Goal: Task Accomplishment & Management: Manage account settings

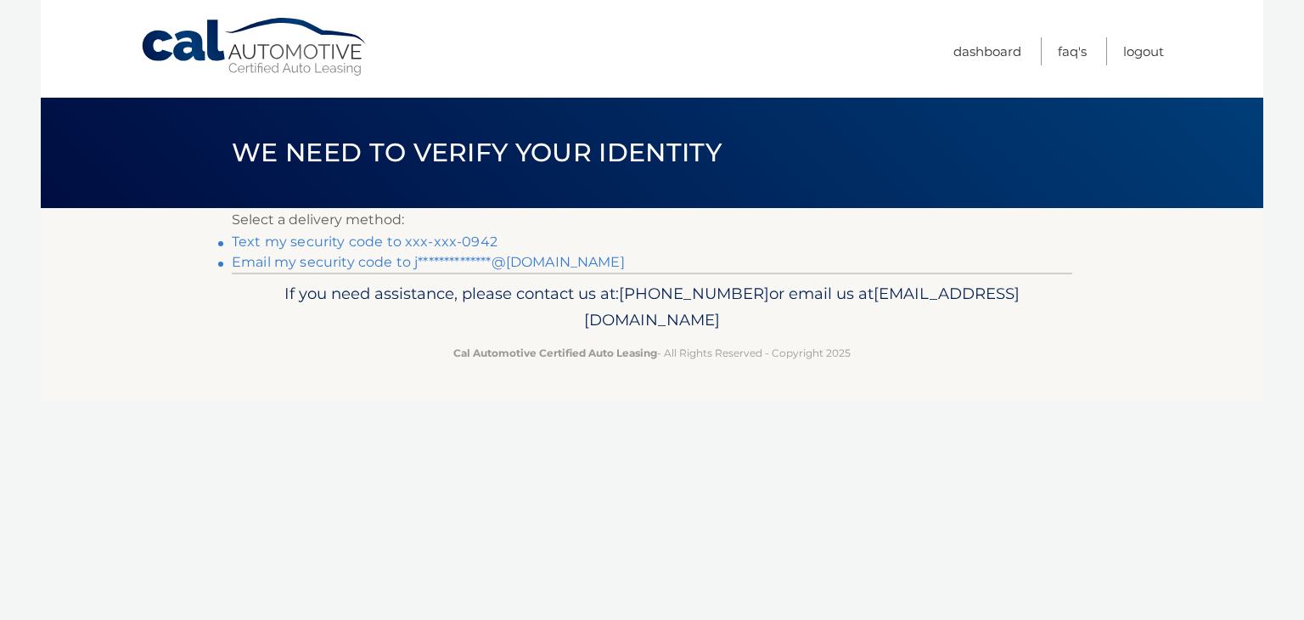
click at [373, 238] on link "Text my security code to xxx-xxx-0942" at bounding box center [365, 241] width 266 height 16
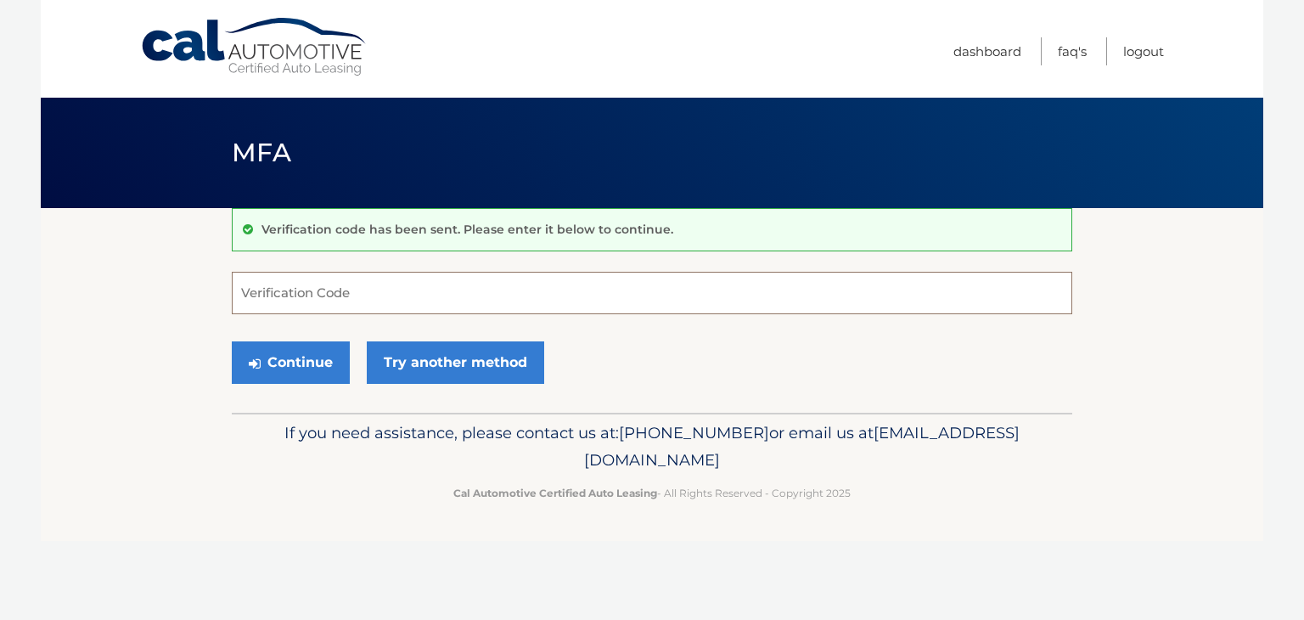
click at [493, 296] on input "Verification Code" at bounding box center [652, 293] width 840 height 42
type input "362262"
click at [319, 355] on button "Continue" at bounding box center [291, 362] width 118 height 42
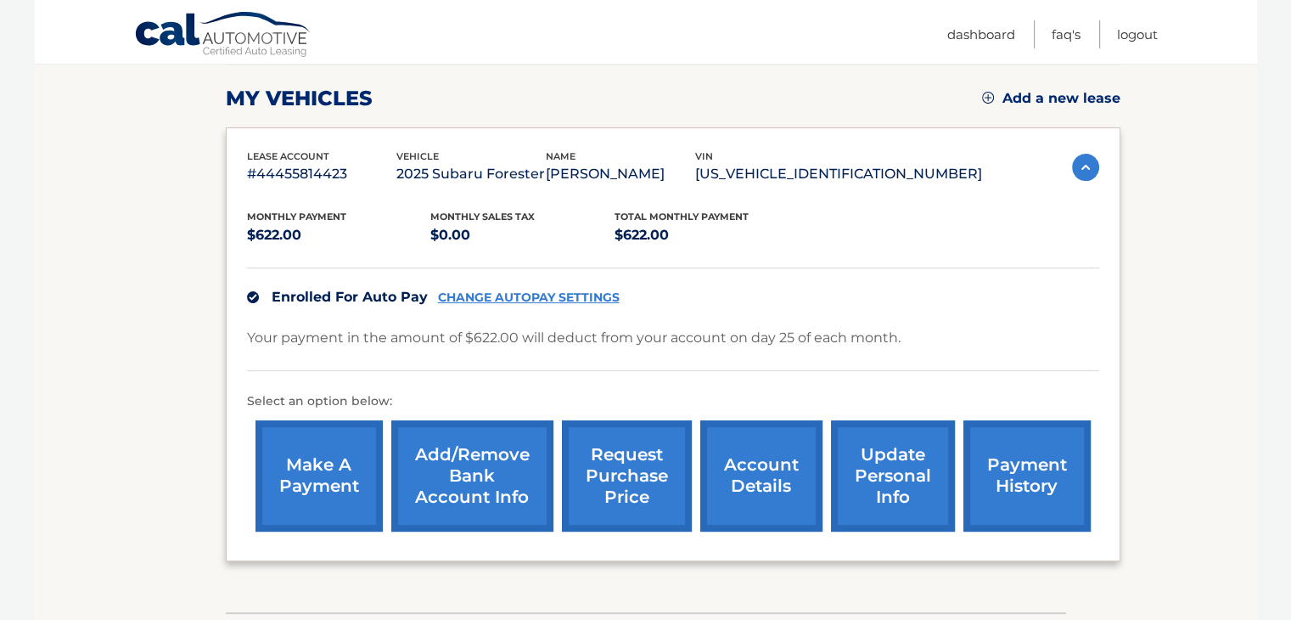
scroll to position [255, 0]
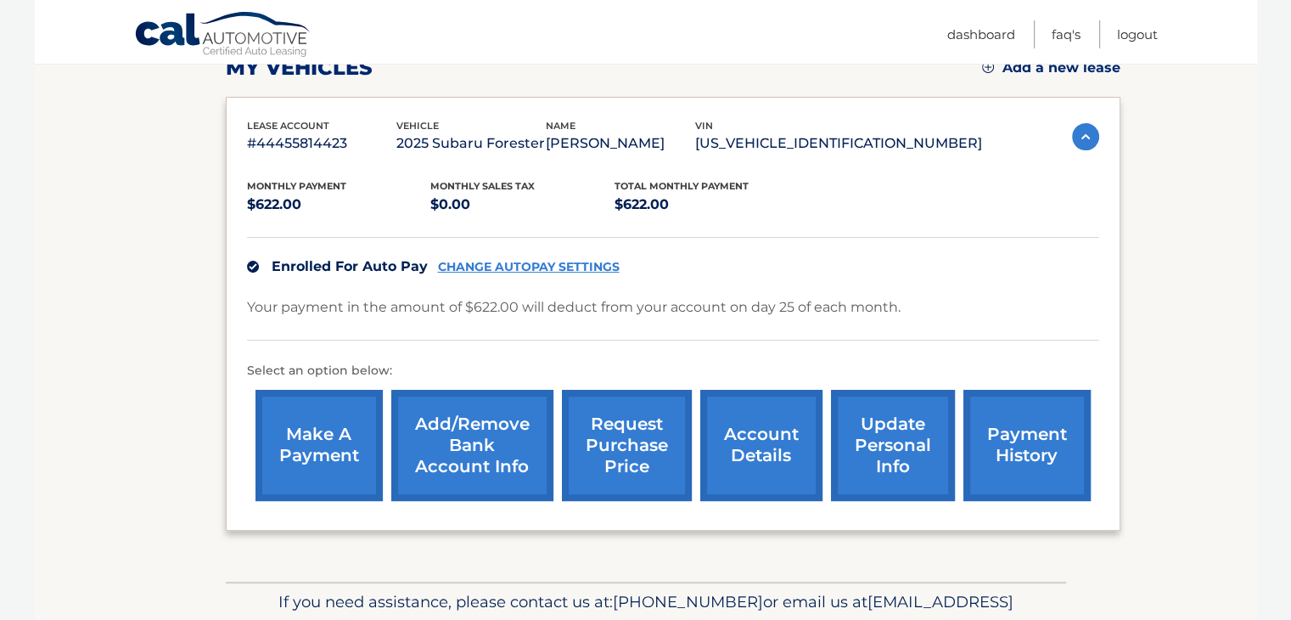
click at [317, 468] on link "make a payment" at bounding box center [318, 445] width 127 height 111
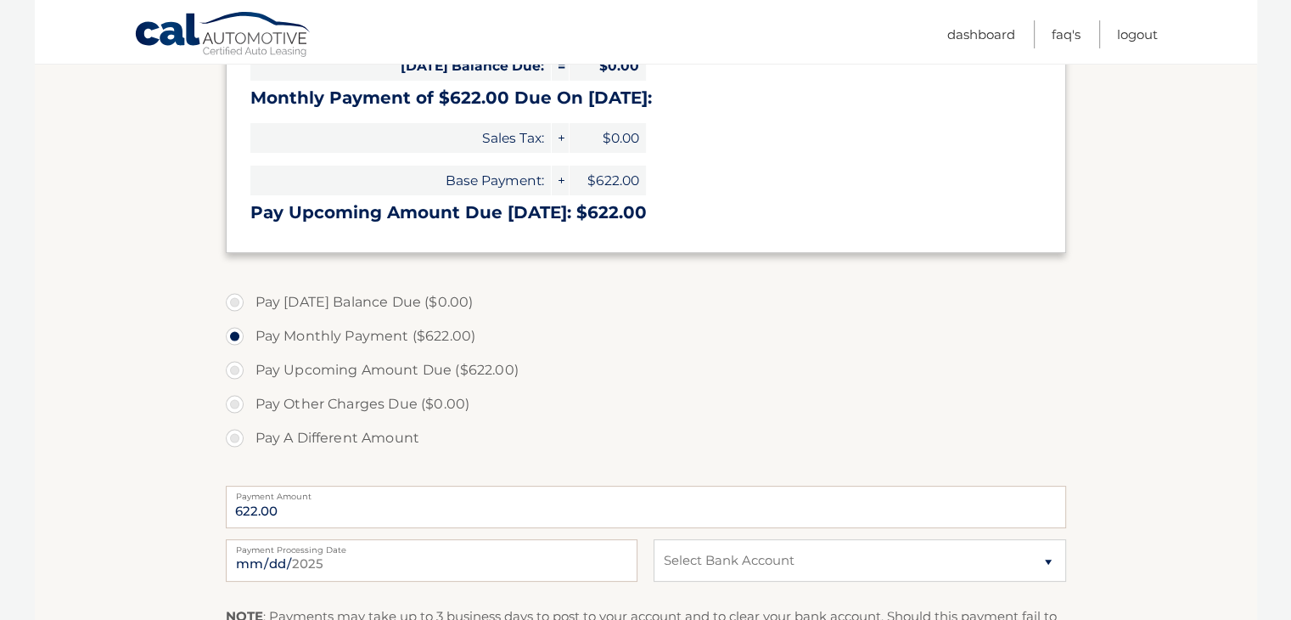
scroll to position [339, 0]
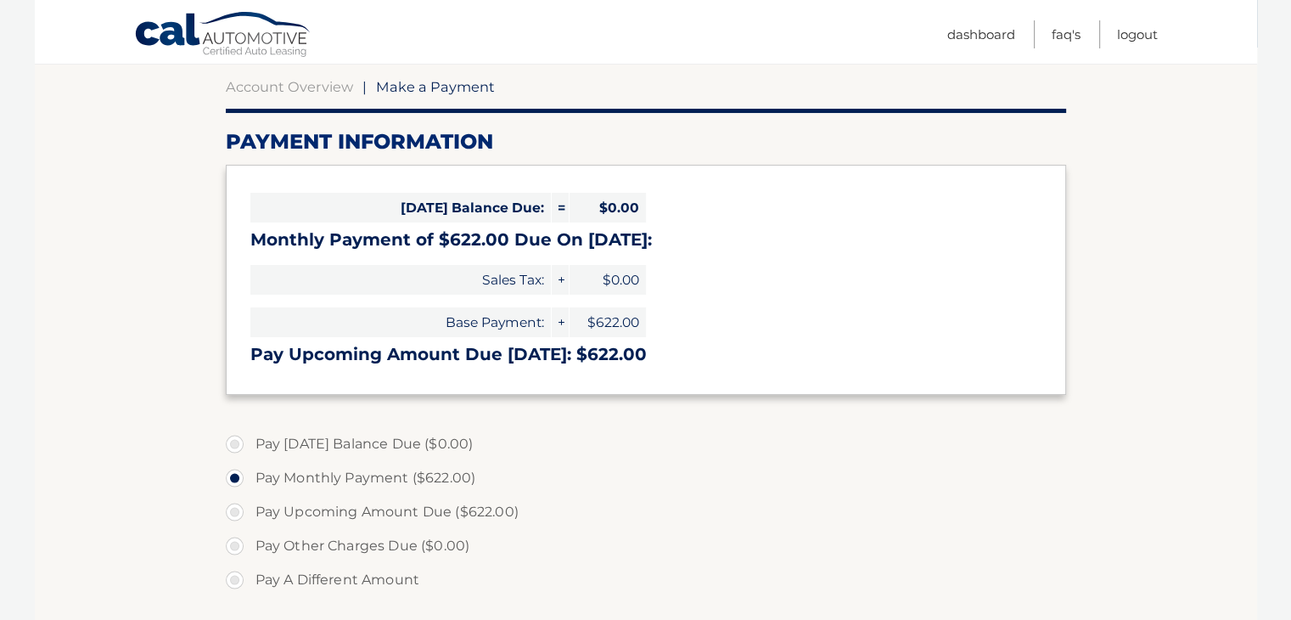
scroll to position [0, 0]
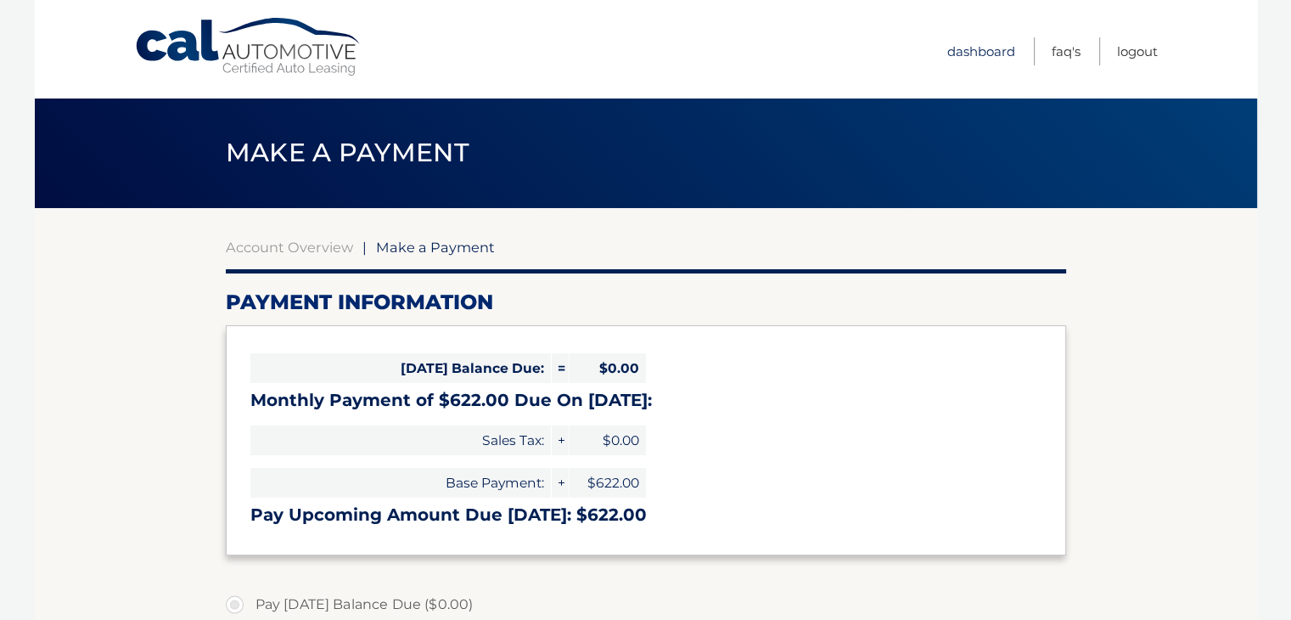
click at [986, 55] on link "Dashboard" at bounding box center [981, 51] width 68 height 28
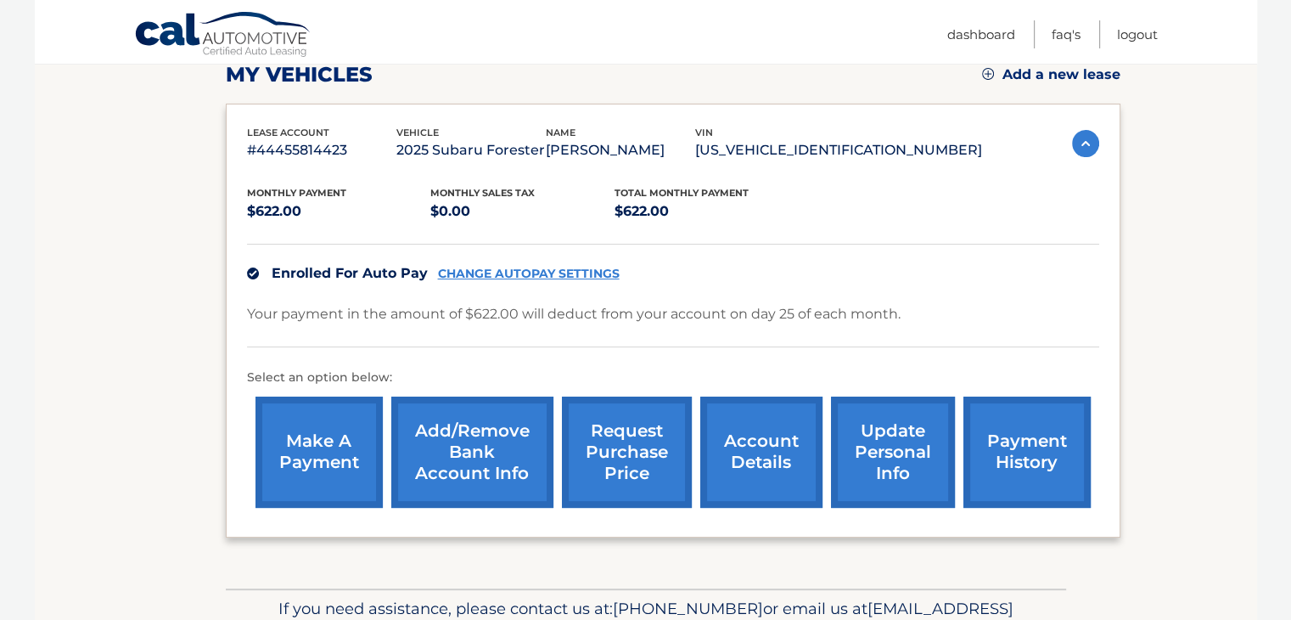
scroll to position [367, 0]
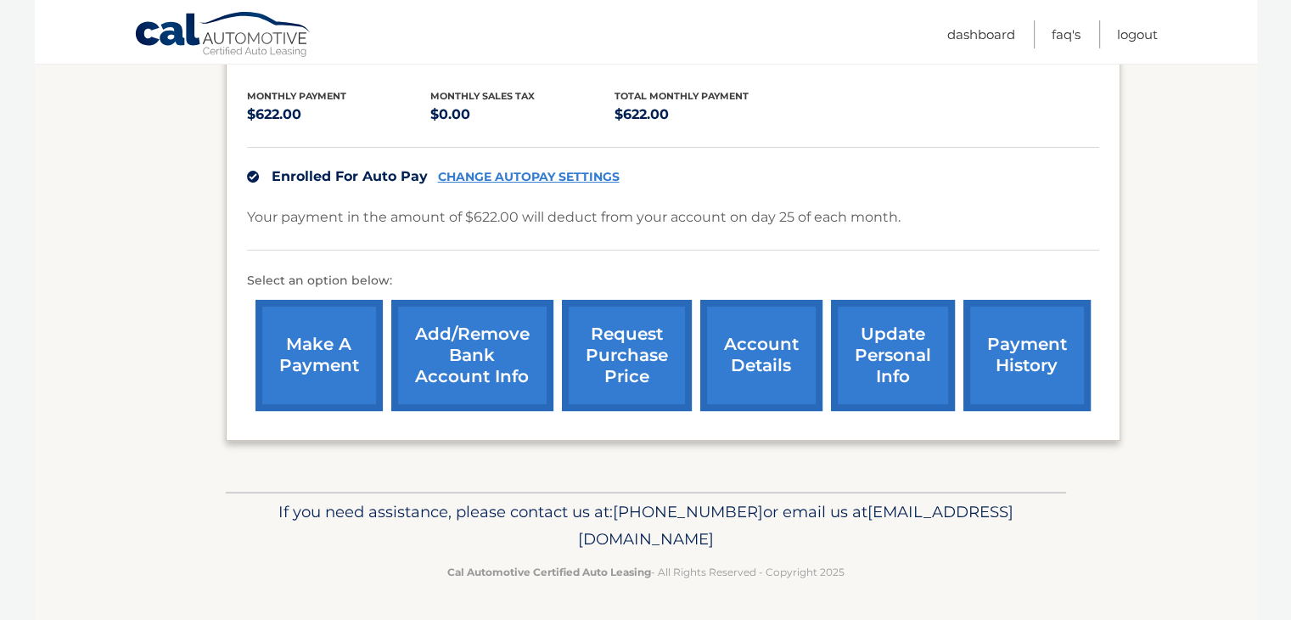
click at [1016, 379] on link "payment history" at bounding box center [1026, 355] width 127 height 111
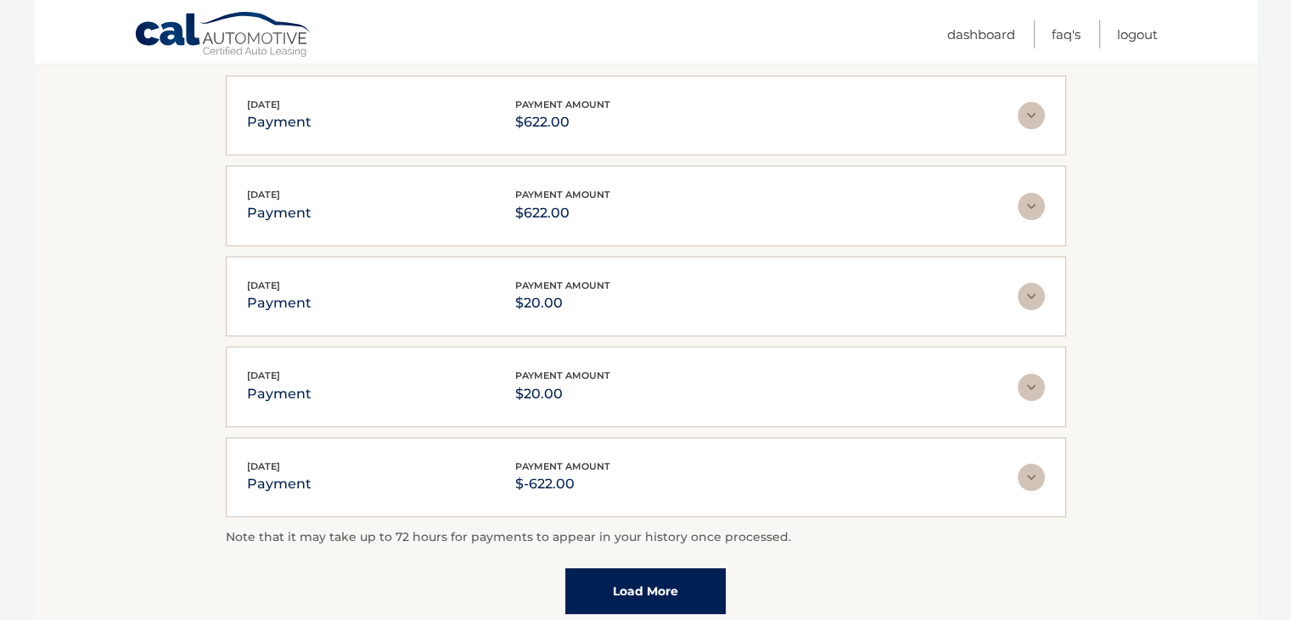
scroll to position [339, 0]
click at [1028, 107] on img at bounding box center [1031, 114] width 27 height 27
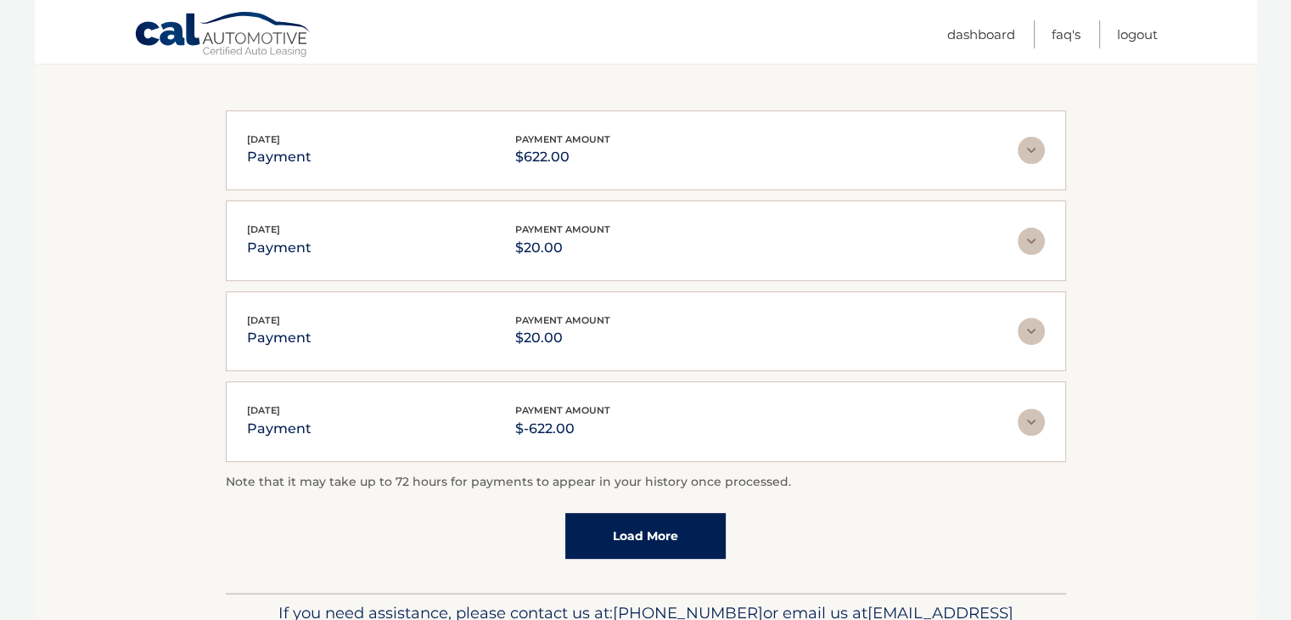
scroll to position [509, 0]
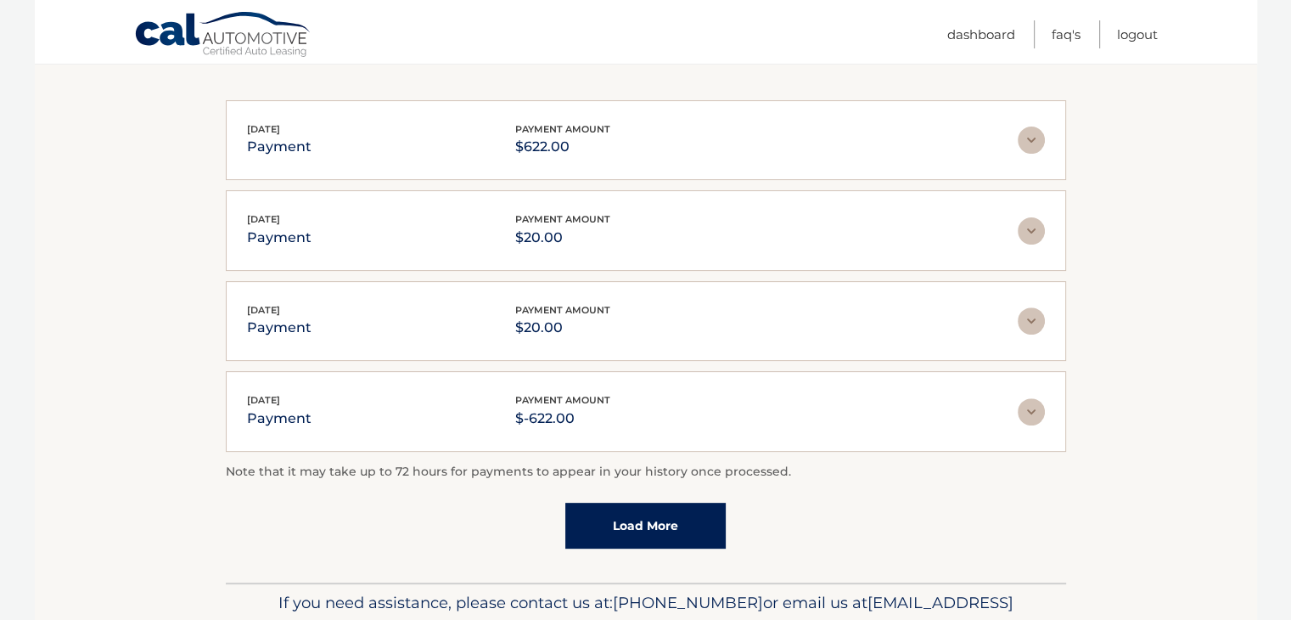
click at [1032, 217] on img at bounding box center [1031, 230] width 27 height 27
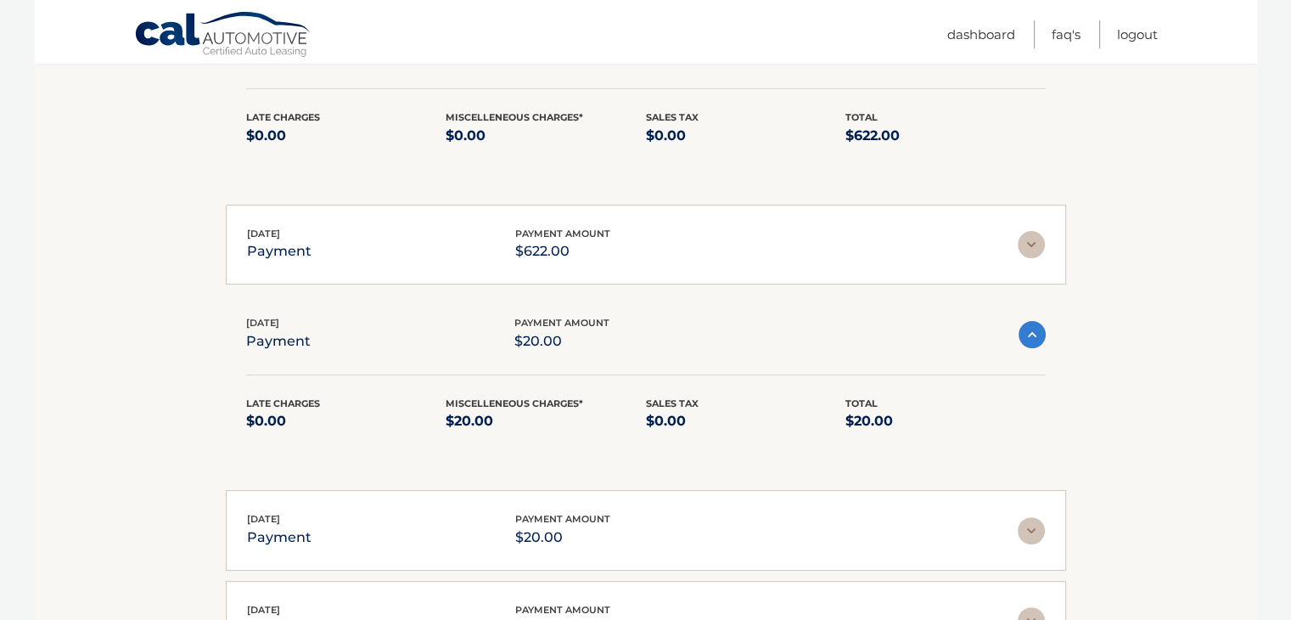
scroll to position [424, 0]
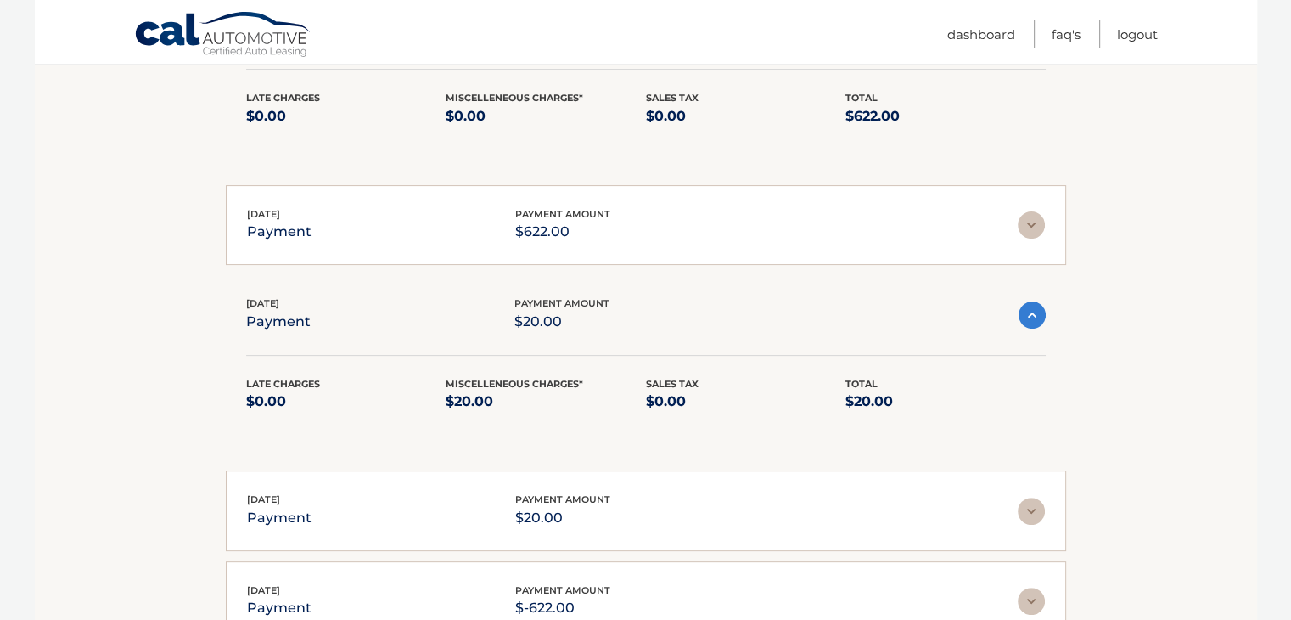
click at [1039, 222] on img at bounding box center [1031, 224] width 27 height 27
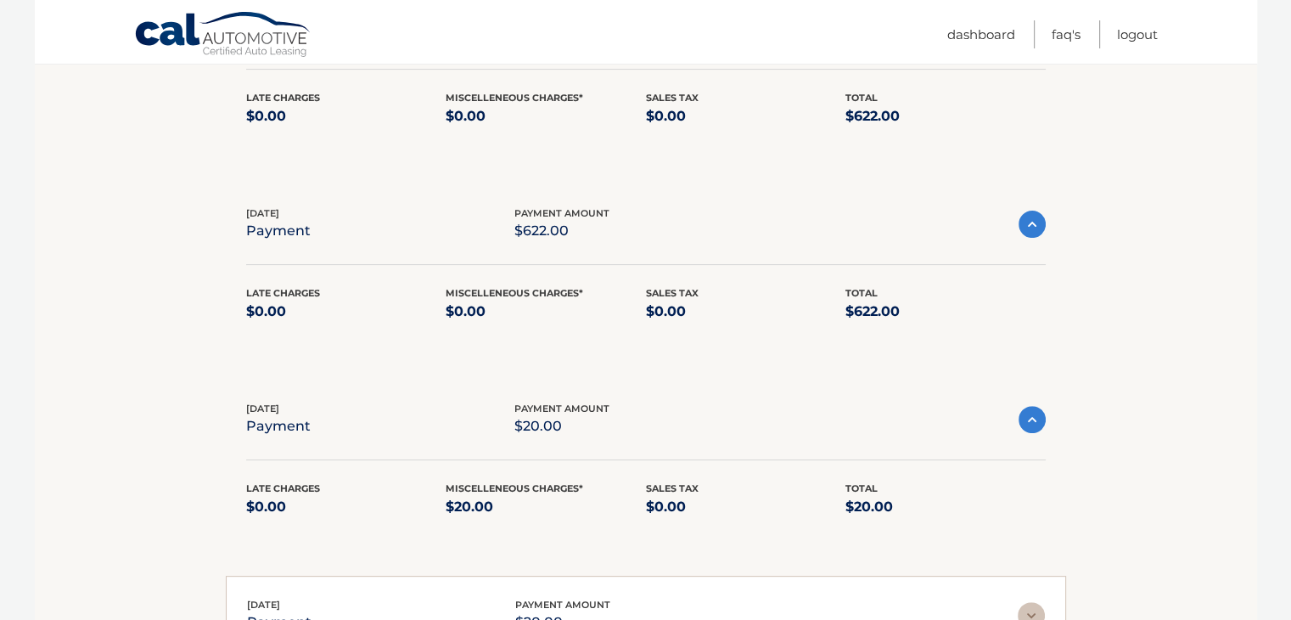
click at [1028, 222] on img at bounding box center [1031, 223] width 27 height 27
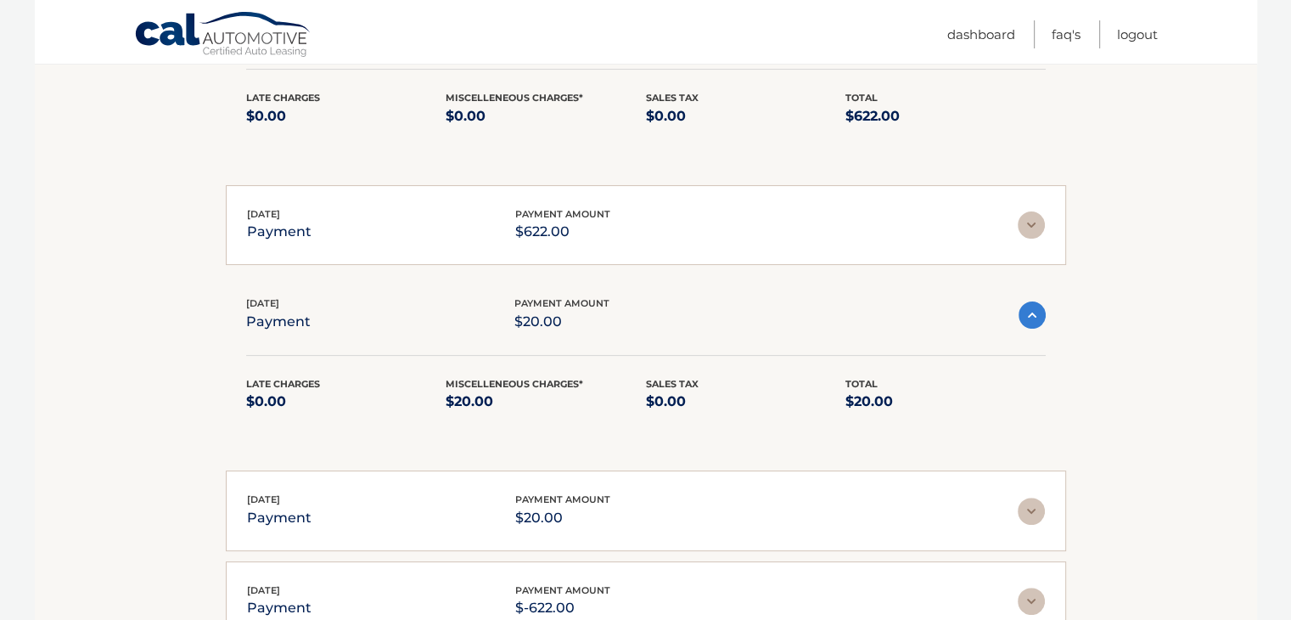
click at [1029, 317] on img at bounding box center [1031, 314] width 27 height 27
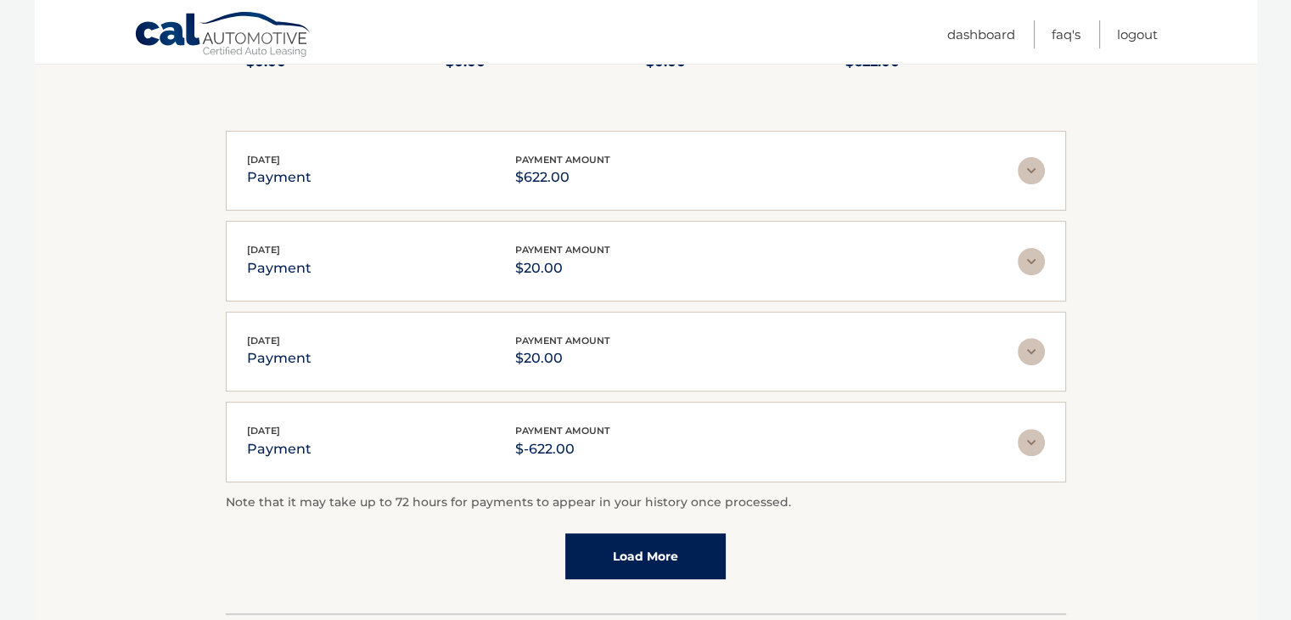
scroll to position [509, 0]
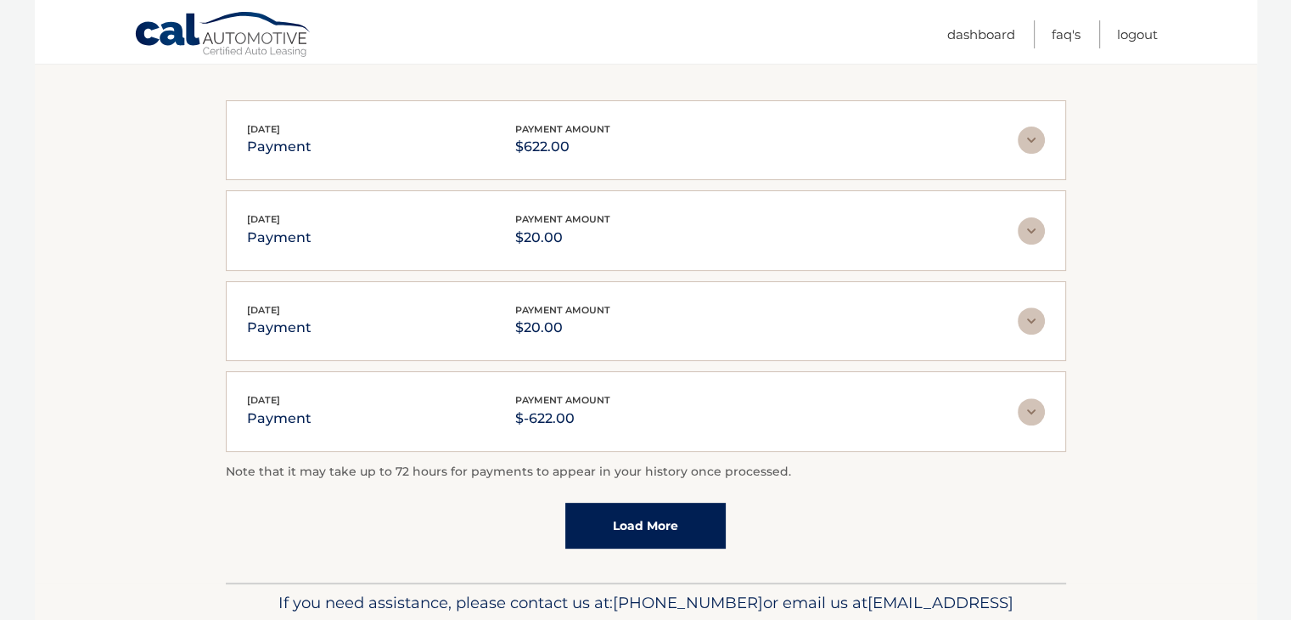
click at [1025, 326] on img at bounding box center [1031, 320] width 27 height 27
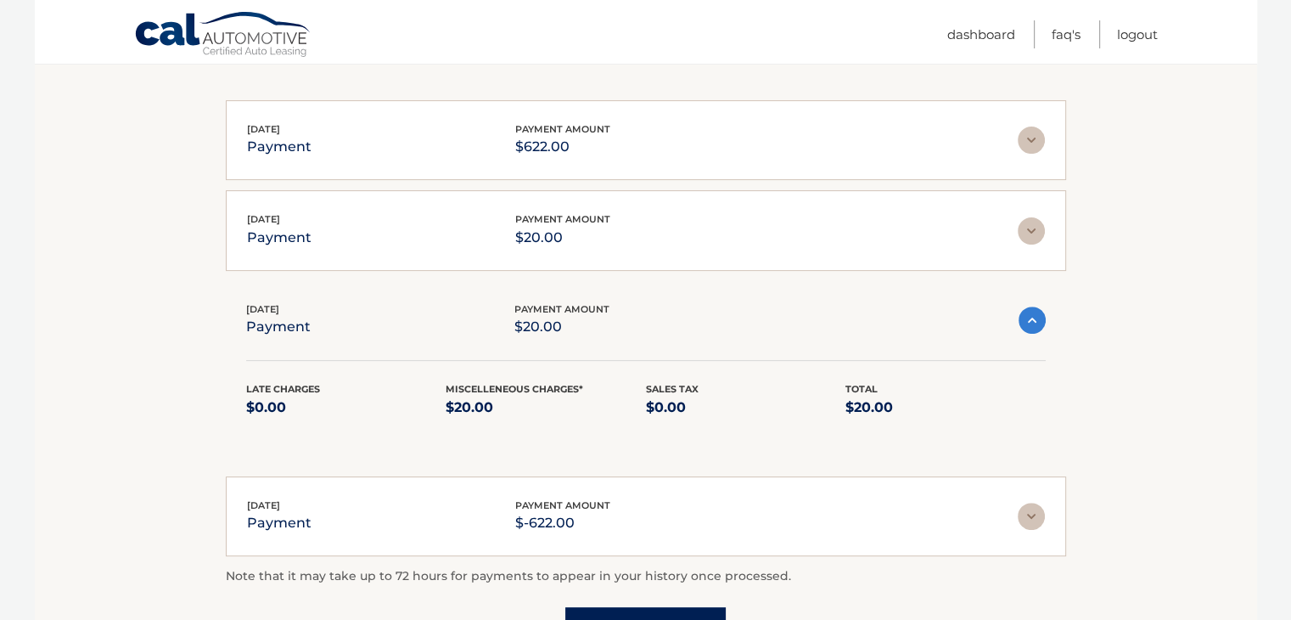
click at [1025, 324] on img at bounding box center [1031, 319] width 27 height 27
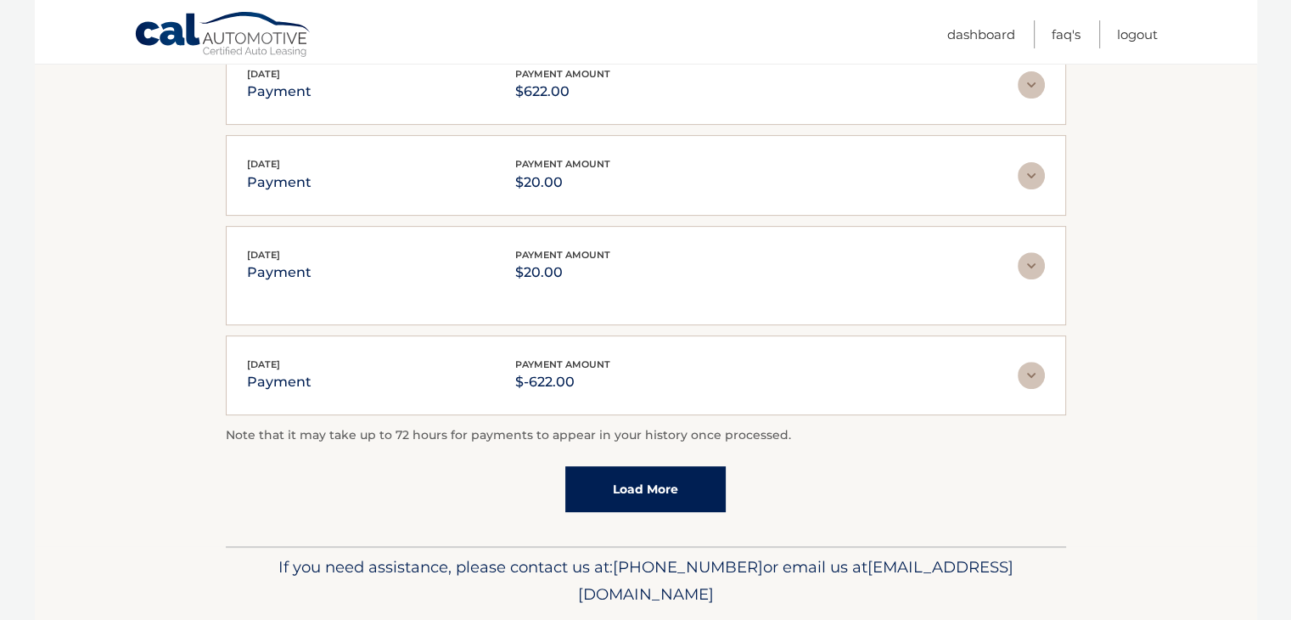
scroll to position [597, 0]
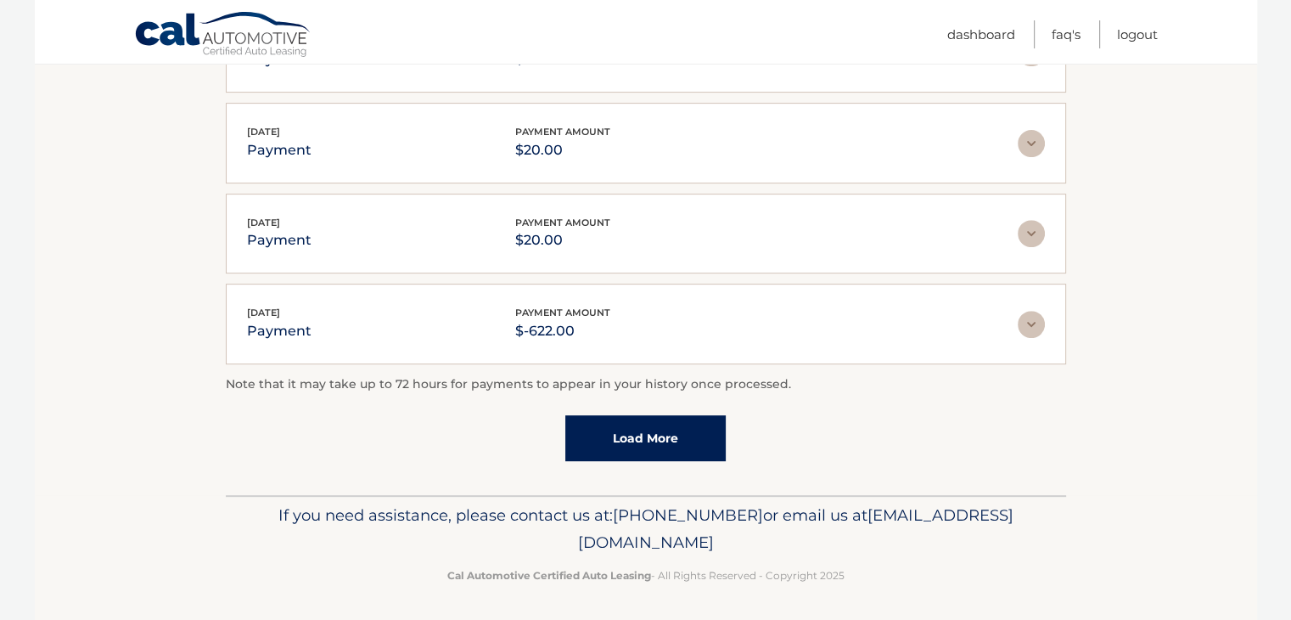
click at [1021, 323] on img at bounding box center [1031, 324] width 27 height 27
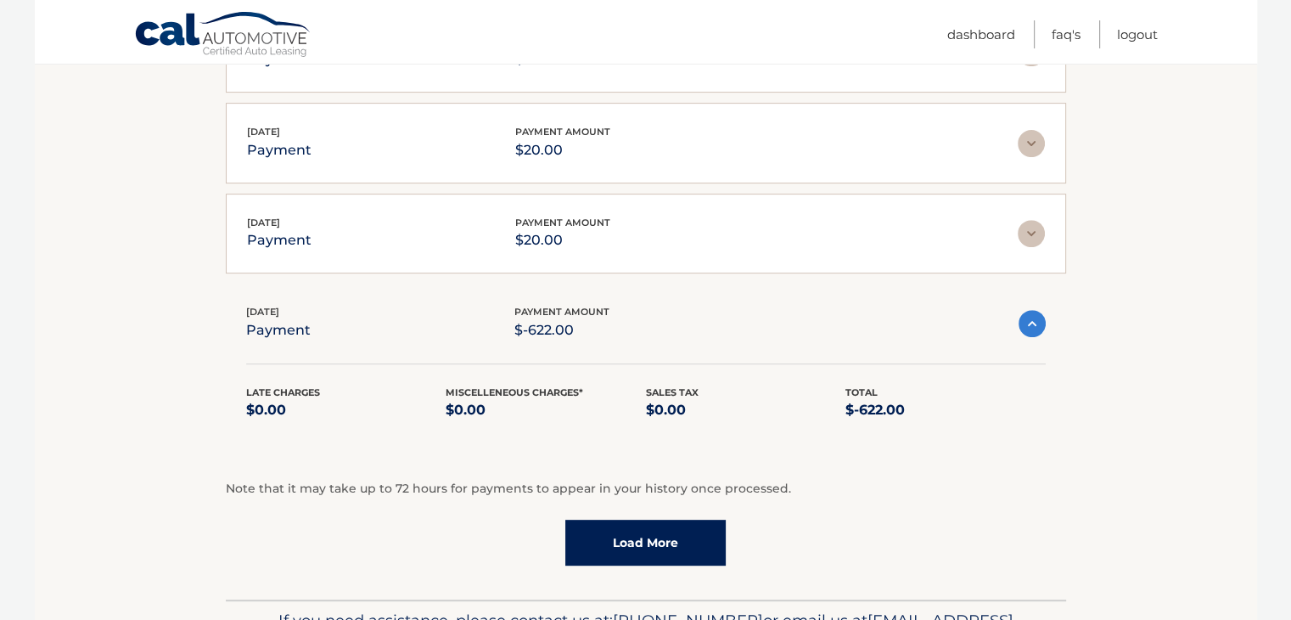
click at [1021, 323] on img at bounding box center [1031, 323] width 27 height 27
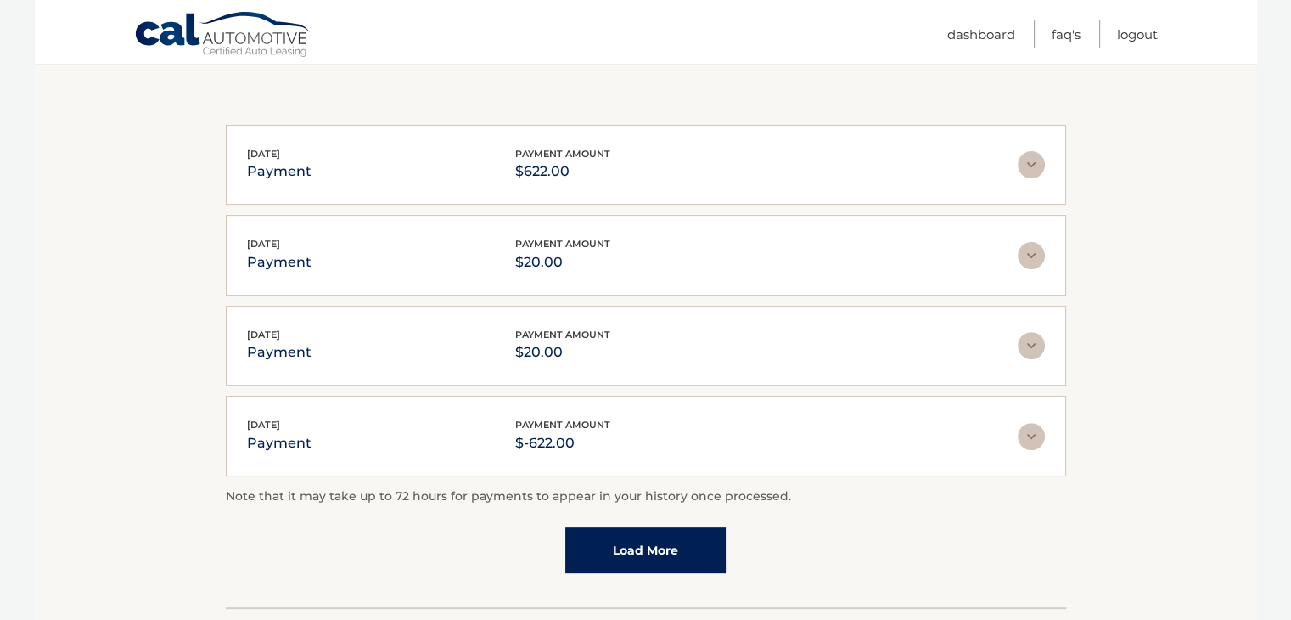
scroll to position [342, 0]
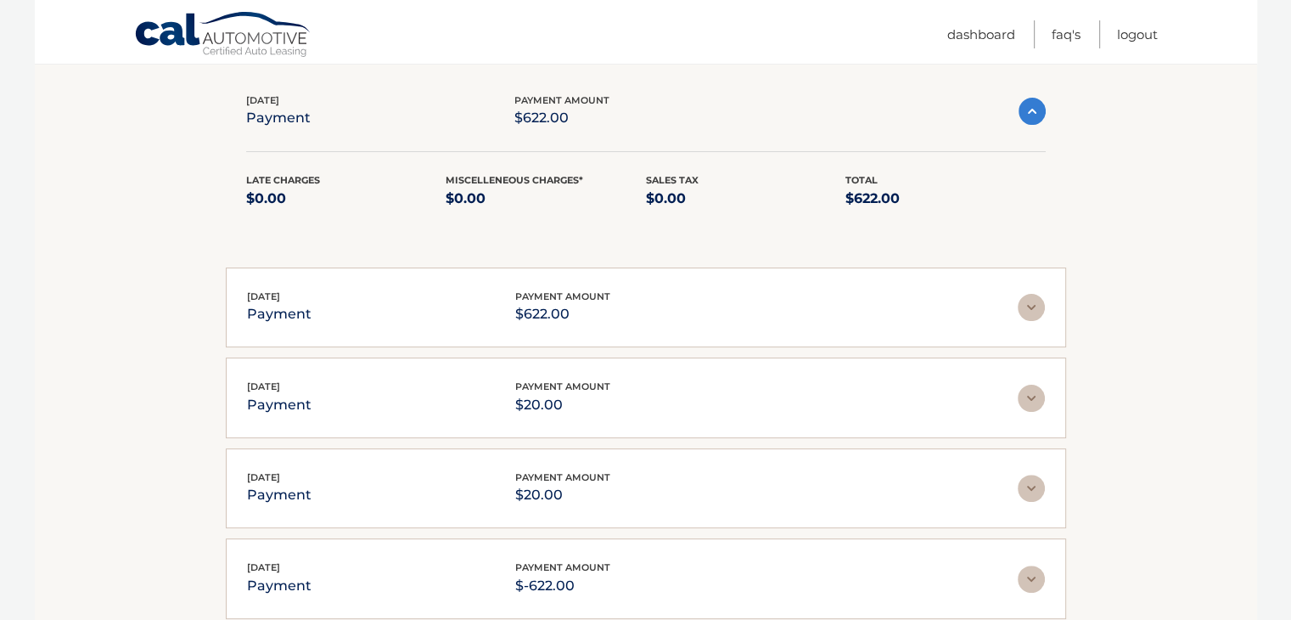
click at [1034, 311] on img at bounding box center [1031, 307] width 27 height 27
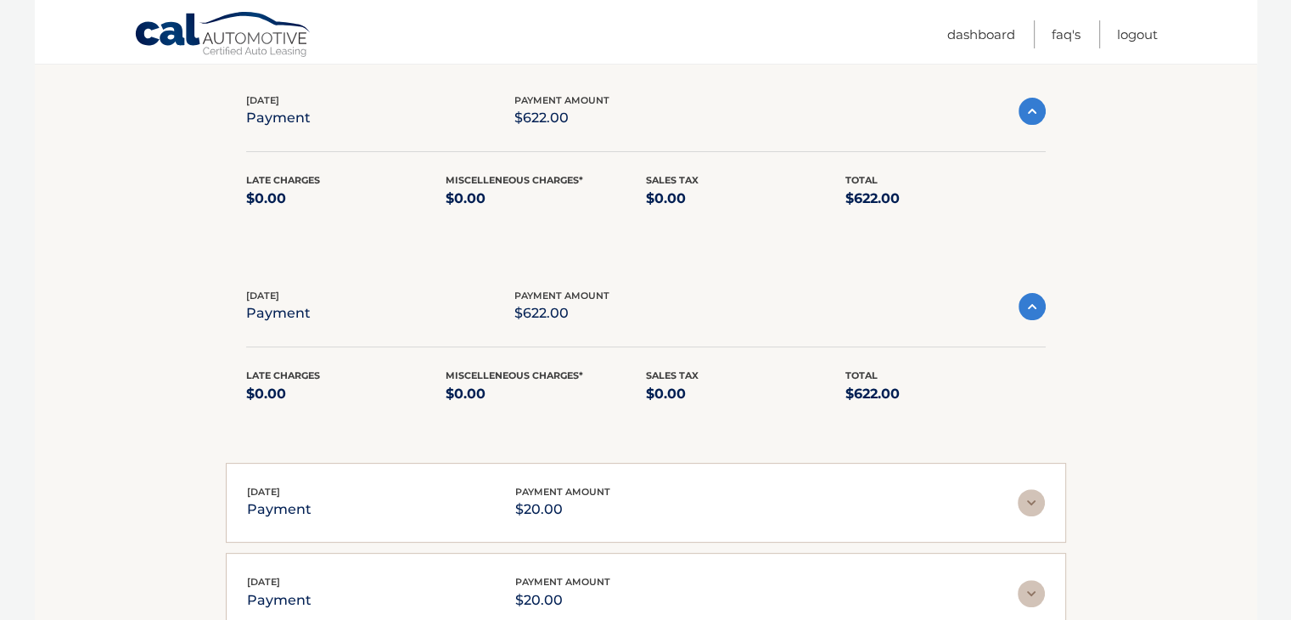
click at [1034, 311] on img at bounding box center [1031, 306] width 27 height 27
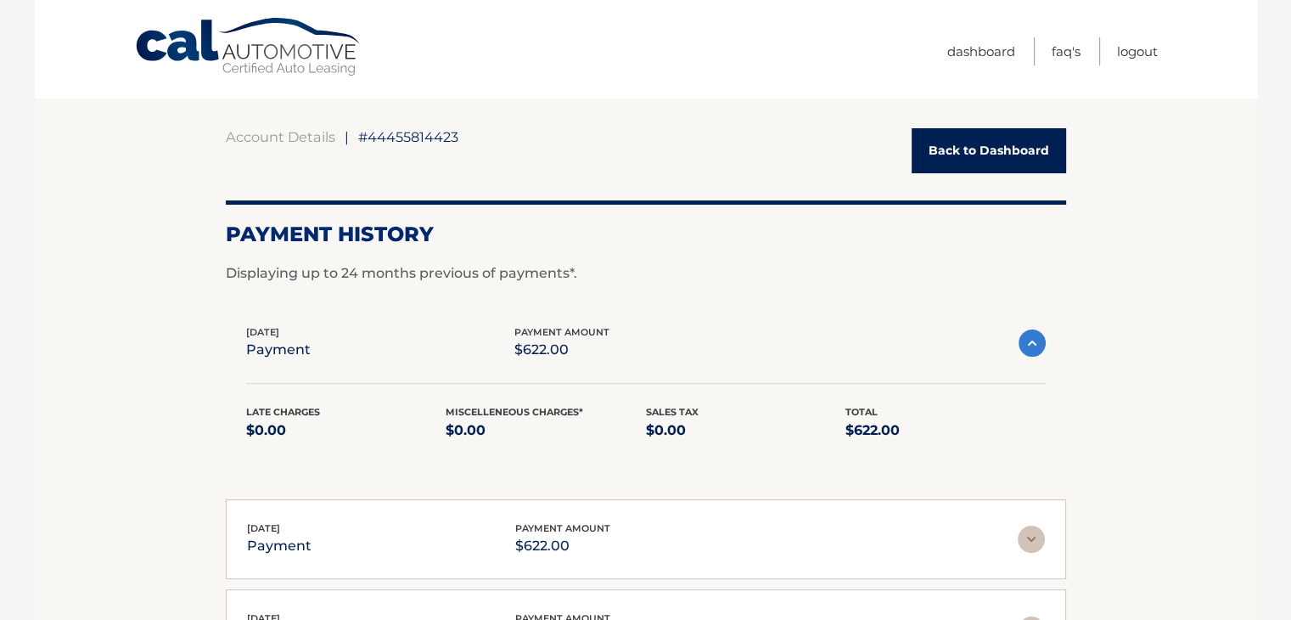
scroll to position [0, 0]
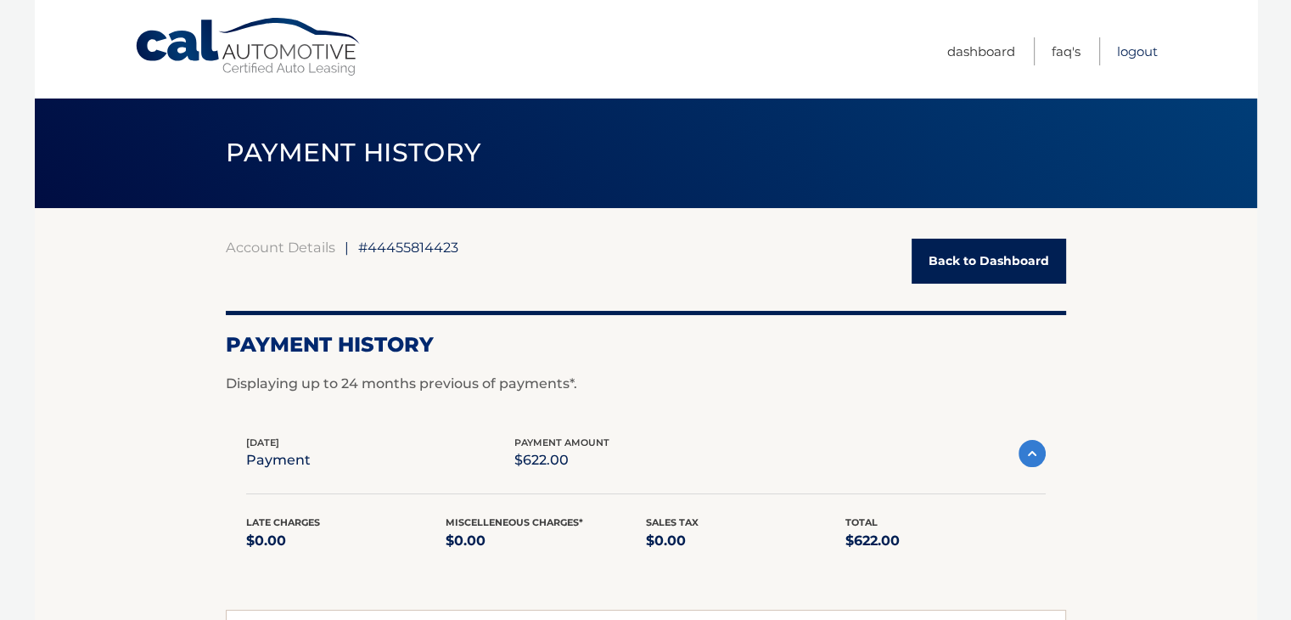
click at [1144, 49] on link "Logout" at bounding box center [1137, 51] width 41 height 28
